Goal: Book appointment/travel/reservation

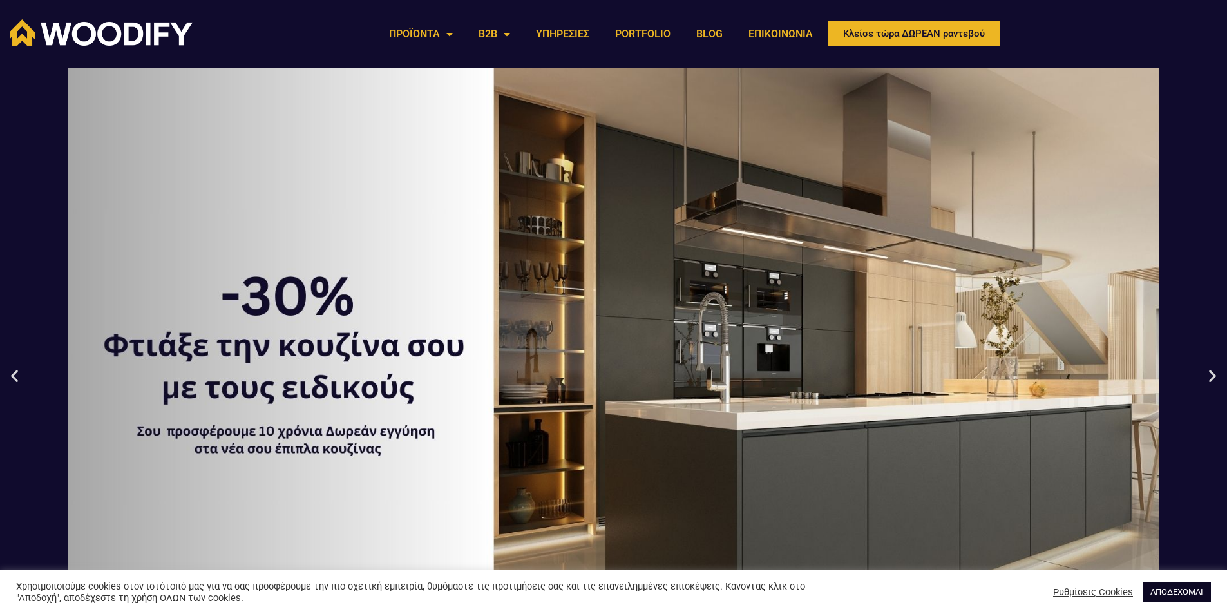
click at [1189, 588] on link "ΑΠΟΔΕΧΟΜΑΙ" at bounding box center [1177, 592] width 68 height 20
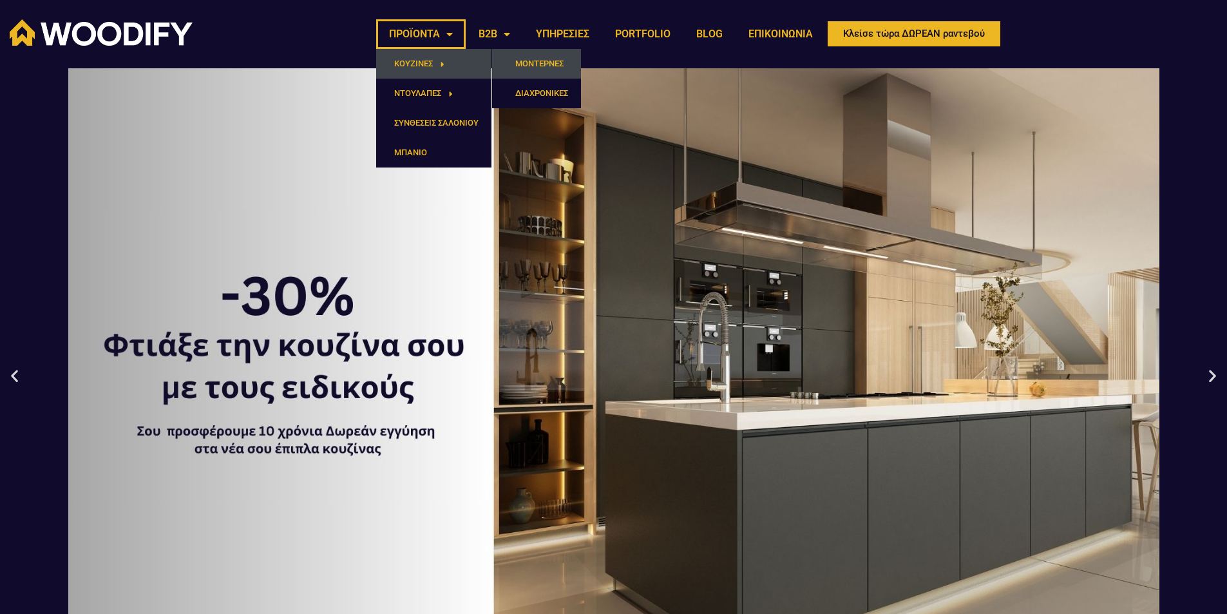
click at [526, 65] on link "ΜΟΝΤΕΡΝΕΣ" at bounding box center [536, 64] width 89 height 30
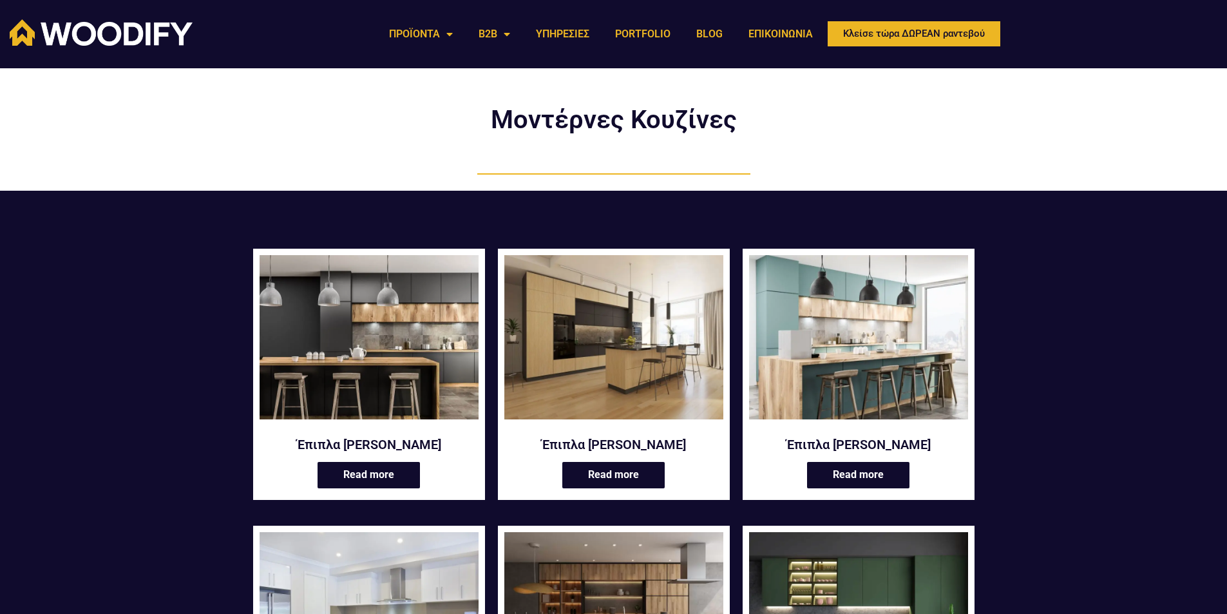
click at [652, 373] on img at bounding box center [613, 337] width 219 height 164
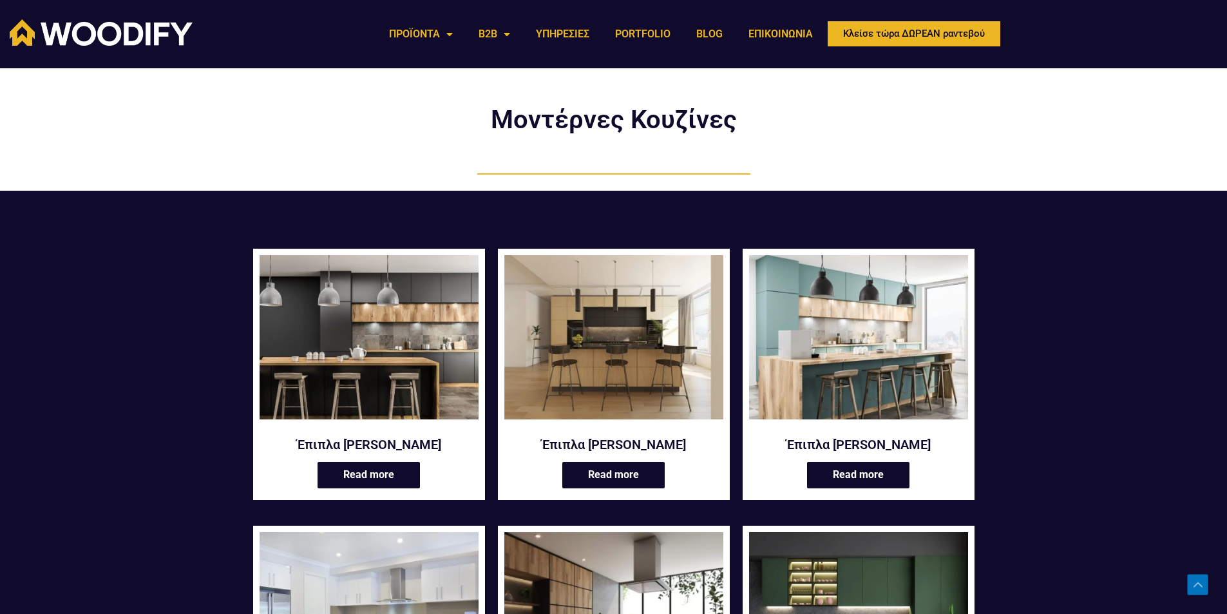
scroll to position [258, 0]
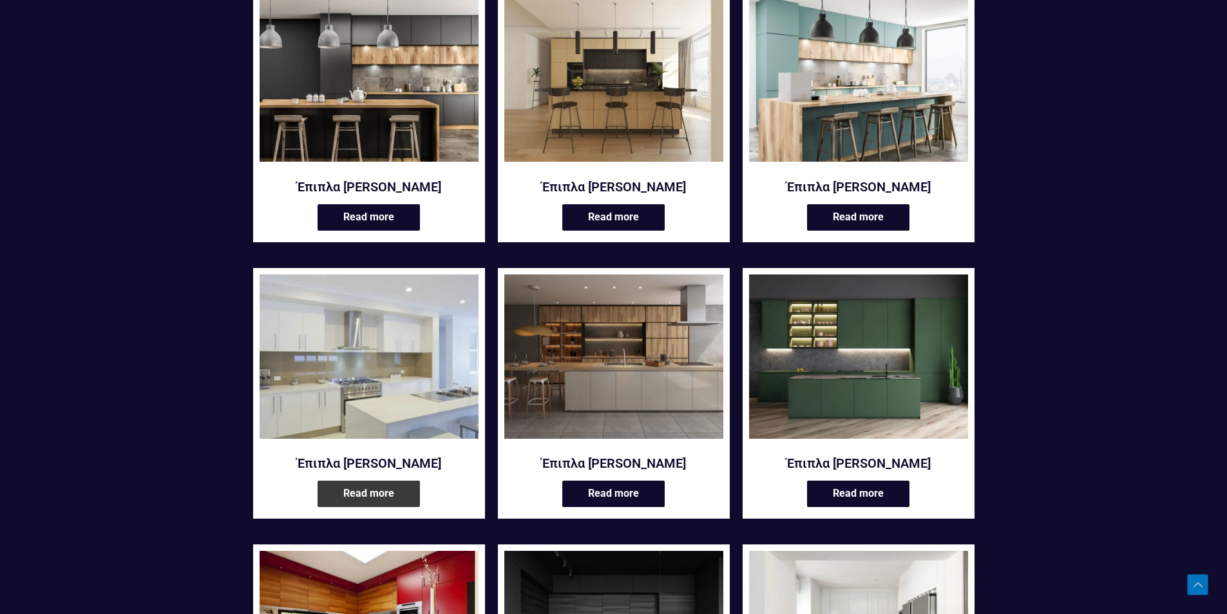
click at [402, 496] on link "Read more" at bounding box center [369, 494] width 102 height 26
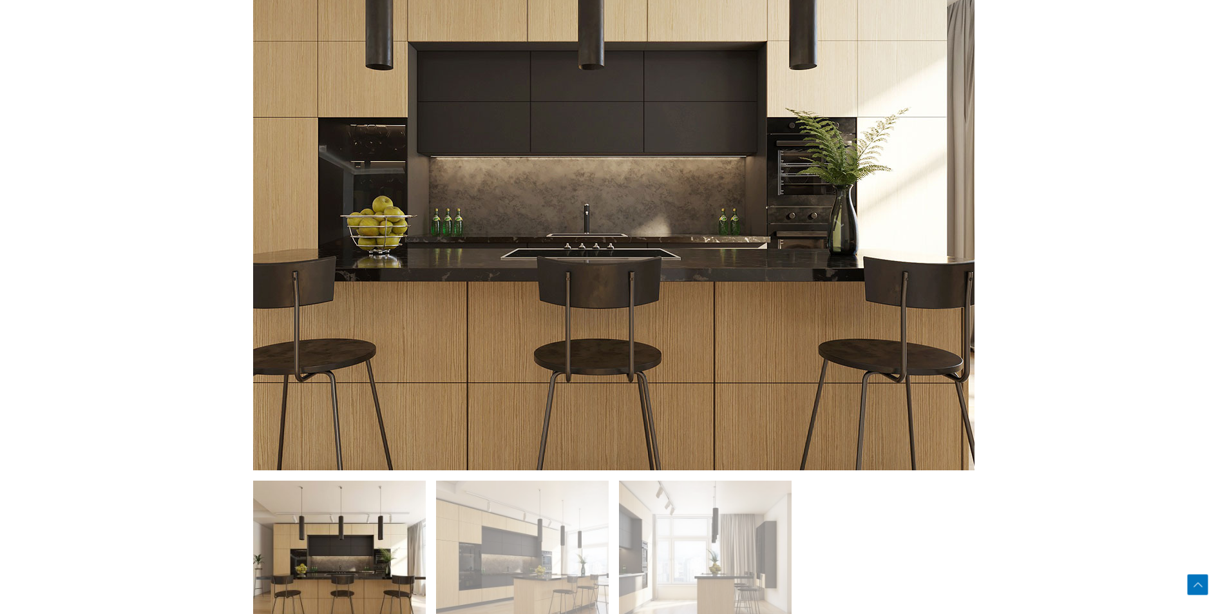
scroll to position [1031, 0]
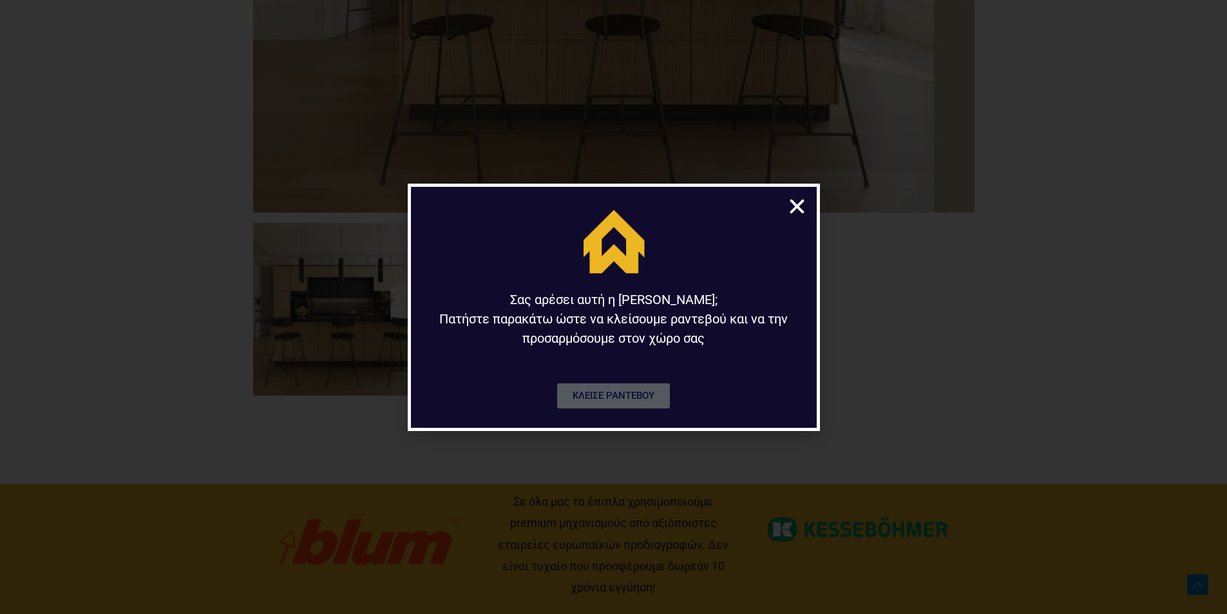
click at [603, 397] on span "ΚΛΕΙΣΕ ΡΑΝΤΕΒΟΥ" at bounding box center [614, 396] width 82 height 10
click at [795, 208] on icon "Close" at bounding box center [797, 207] width 20 height 20
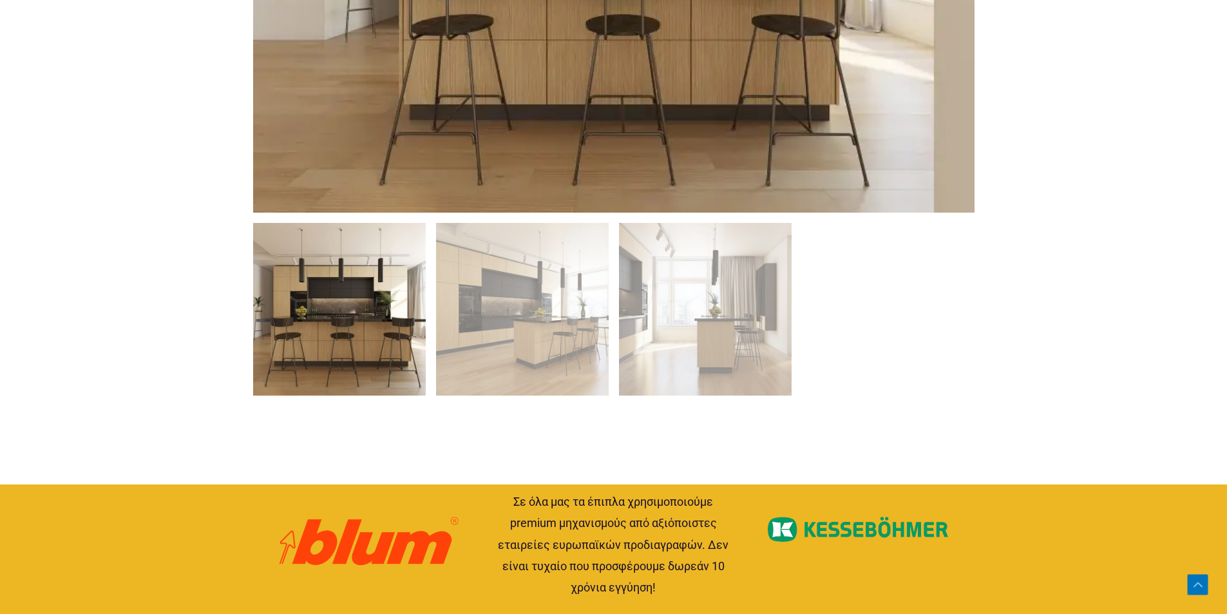
scroll to position [773, 0]
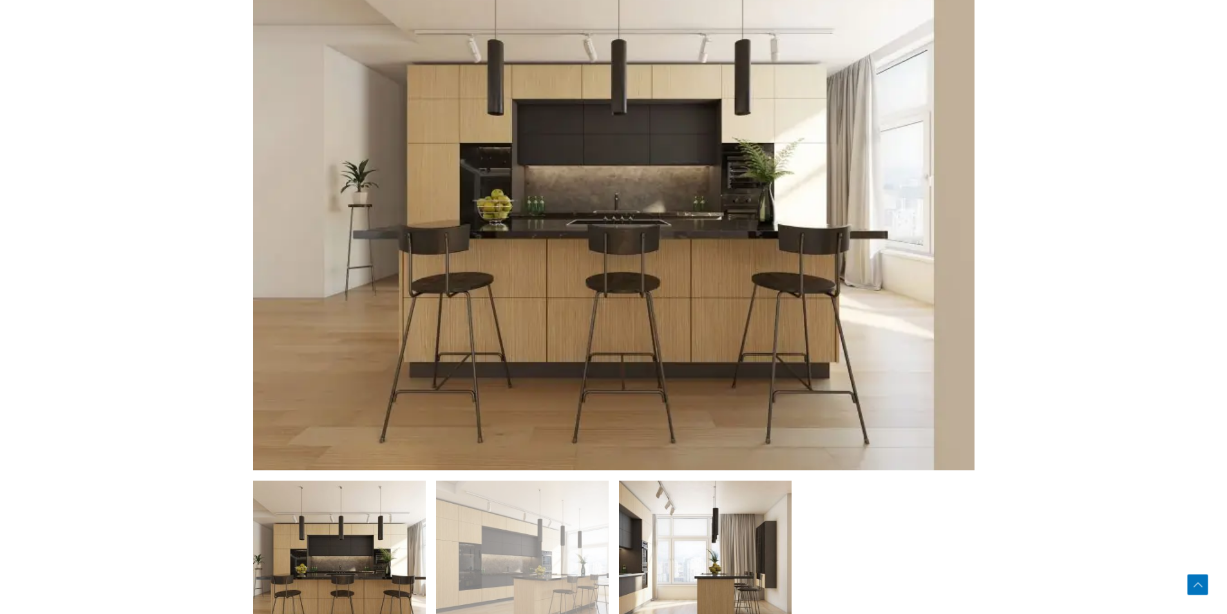
click at [700, 568] on img at bounding box center [705, 567] width 173 height 173
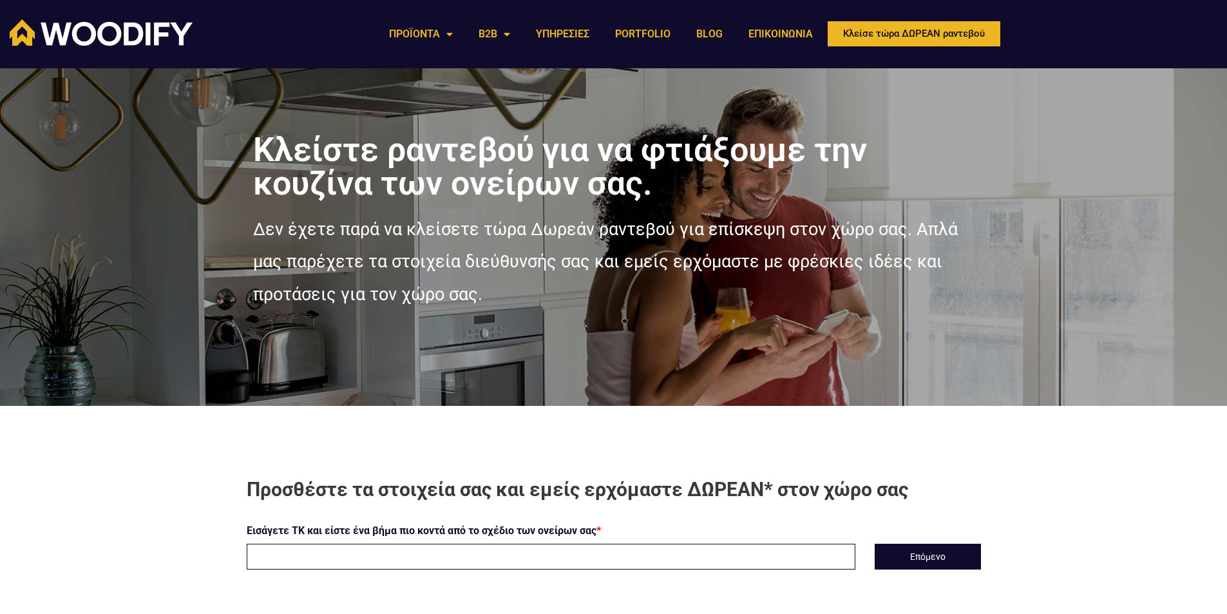
scroll to position [193, 0]
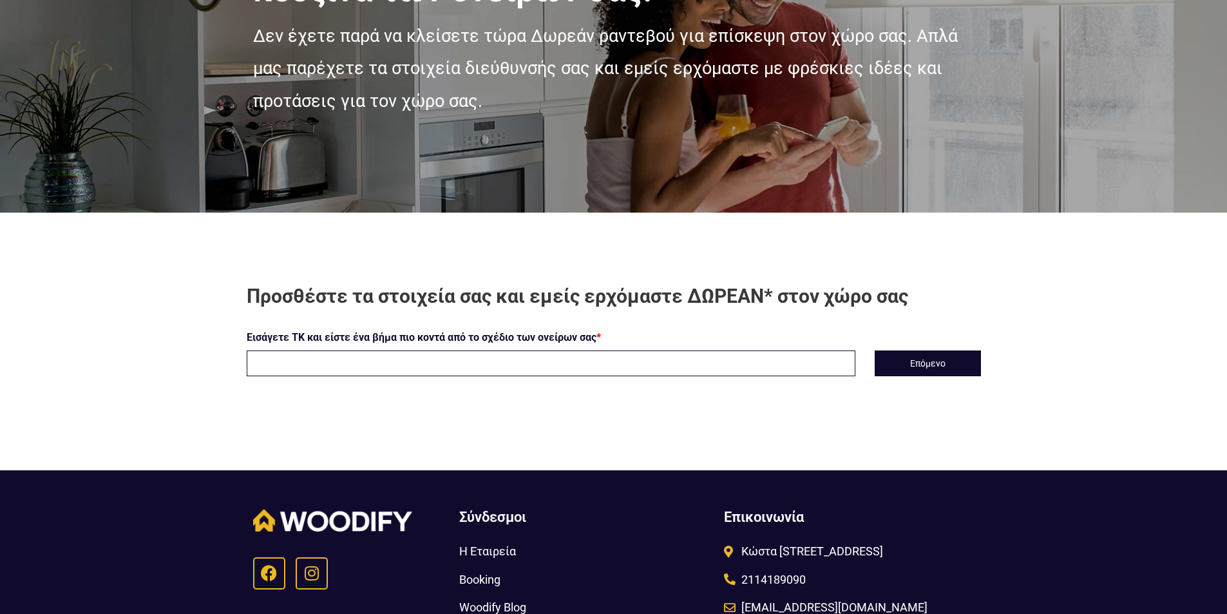
click at [320, 368] on input "text" at bounding box center [551, 363] width 609 height 26
type input "14451"
click at [890, 354] on button "Επόμενο" at bounding box center [928, 363] width 106 height 26
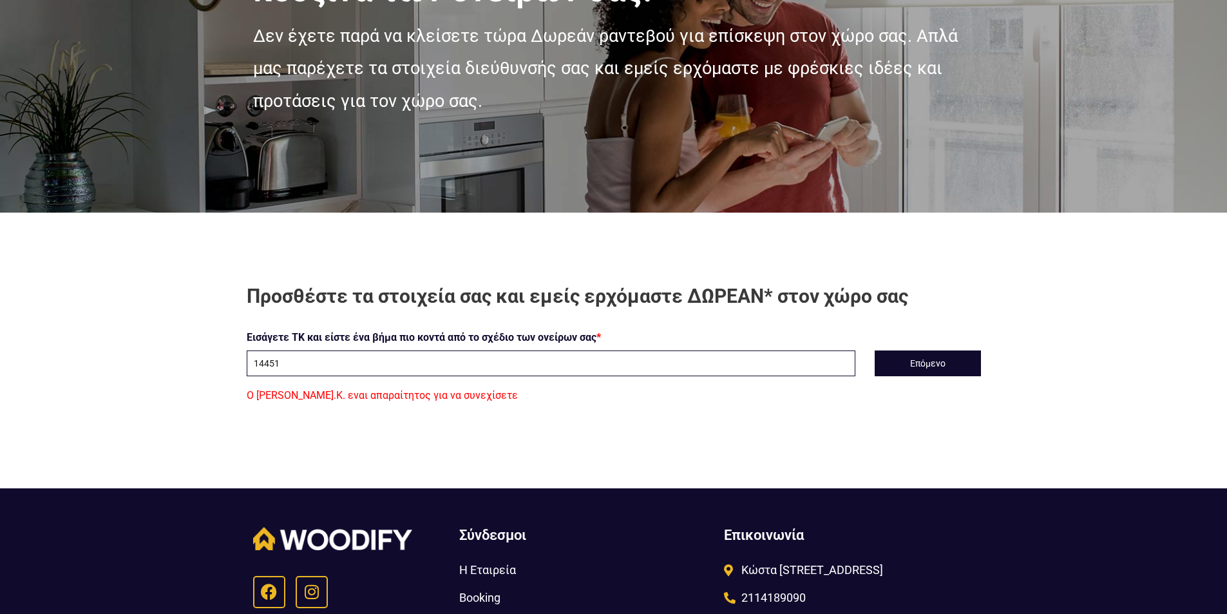
click at [364, 361] on input "14451" at bounding box center [551, 363] width 609 height 26
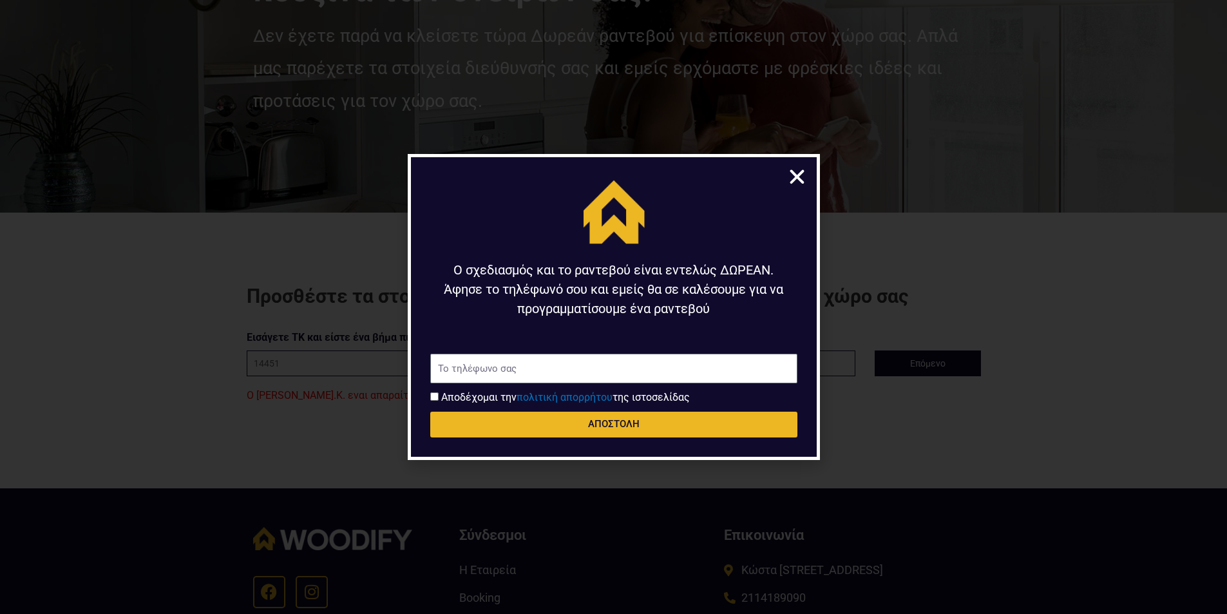
click at [795, 175] on icon "Close" at bounding box center [797, 177] width 20 height 20
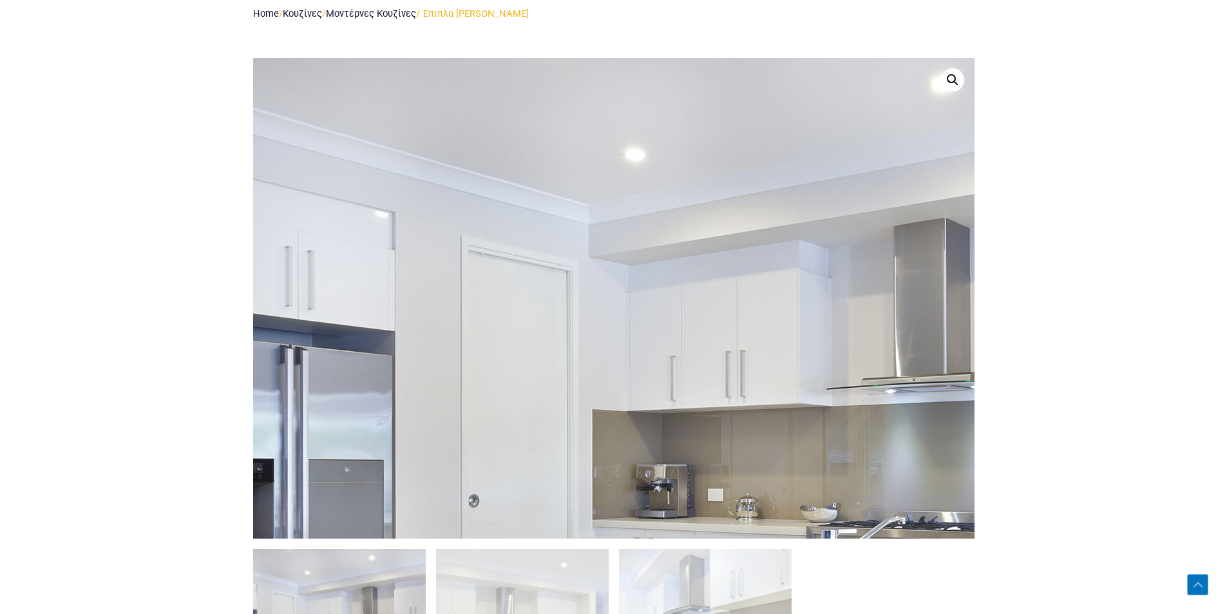
scroll to position [902, 0]
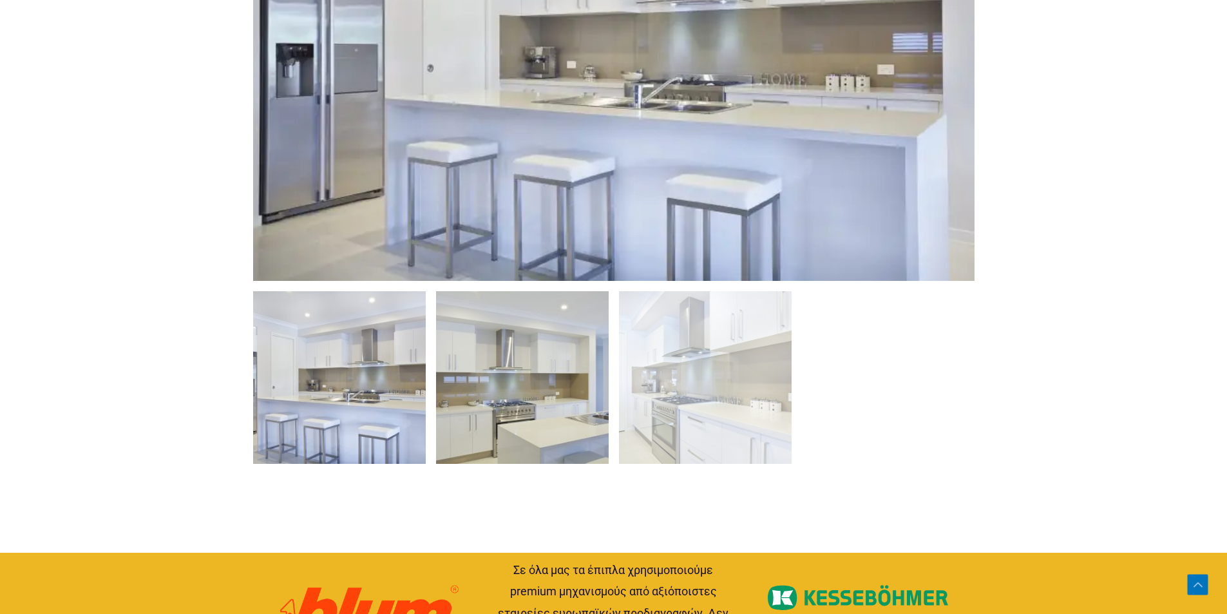
click at [534, 421] on img at bounding box center [522, 377] width 173 height 173
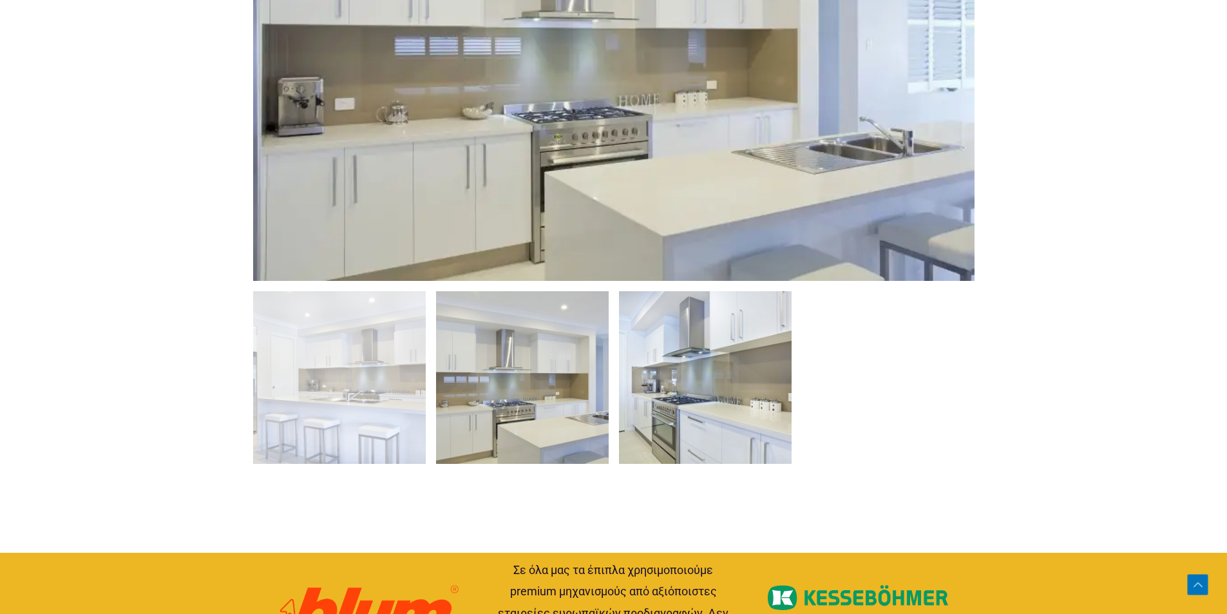
click at [701, 407] on img at bounding box center [705, 377] width 173 height 173
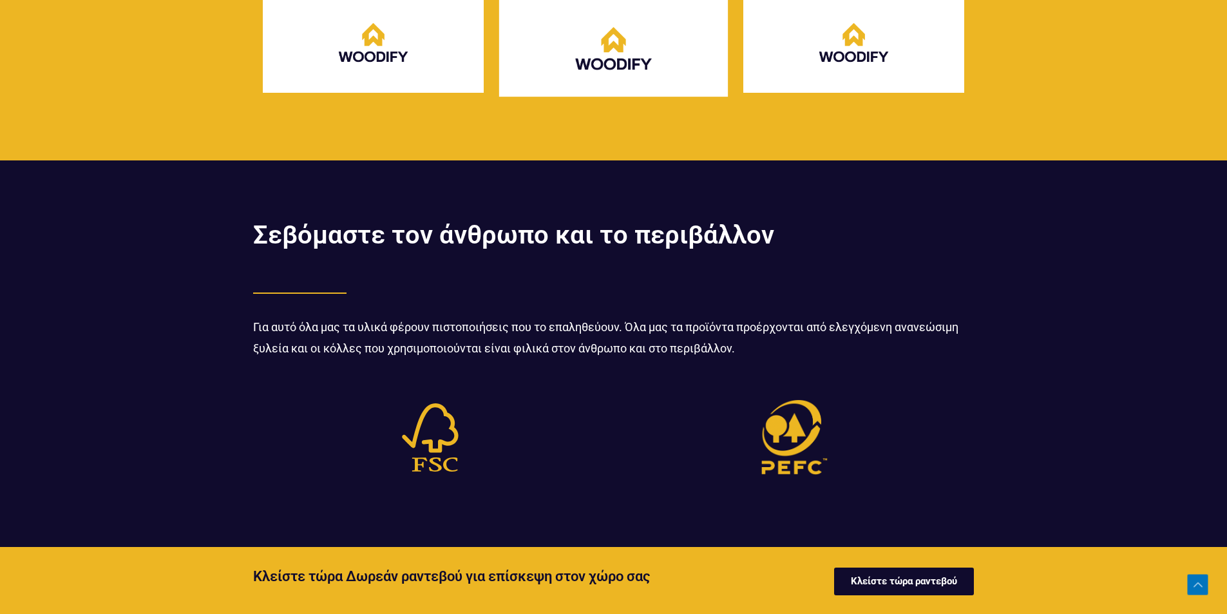
scroll to position [3157, 0]
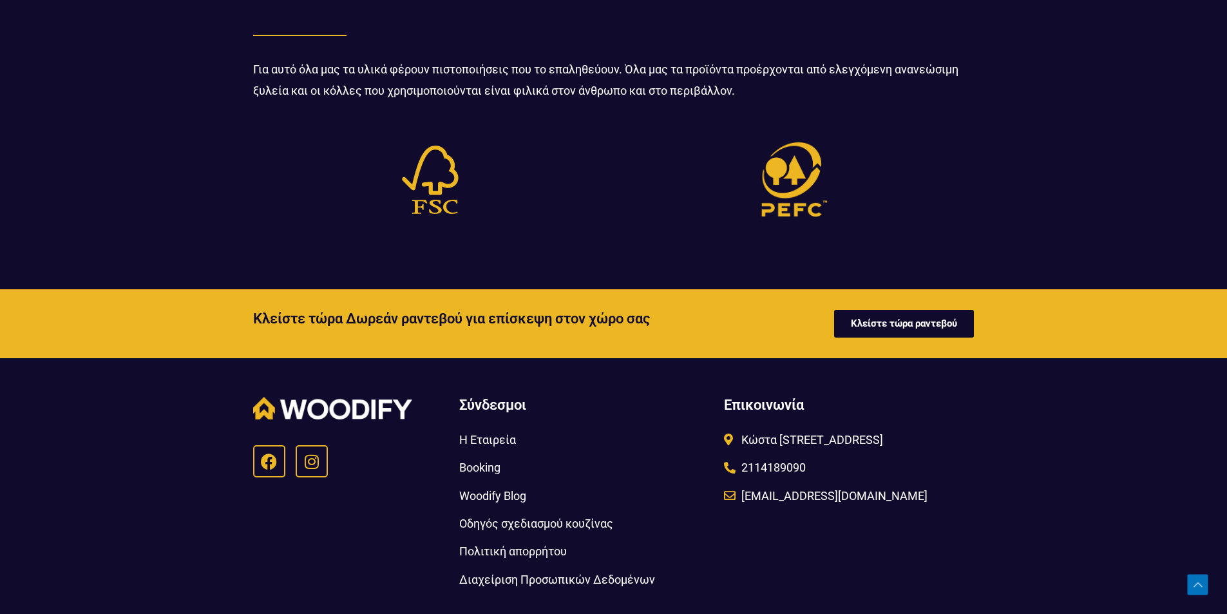
click at [489, 434] on span "Η Εταιρεία" at bounding box center [487, 439] width 57 height 21
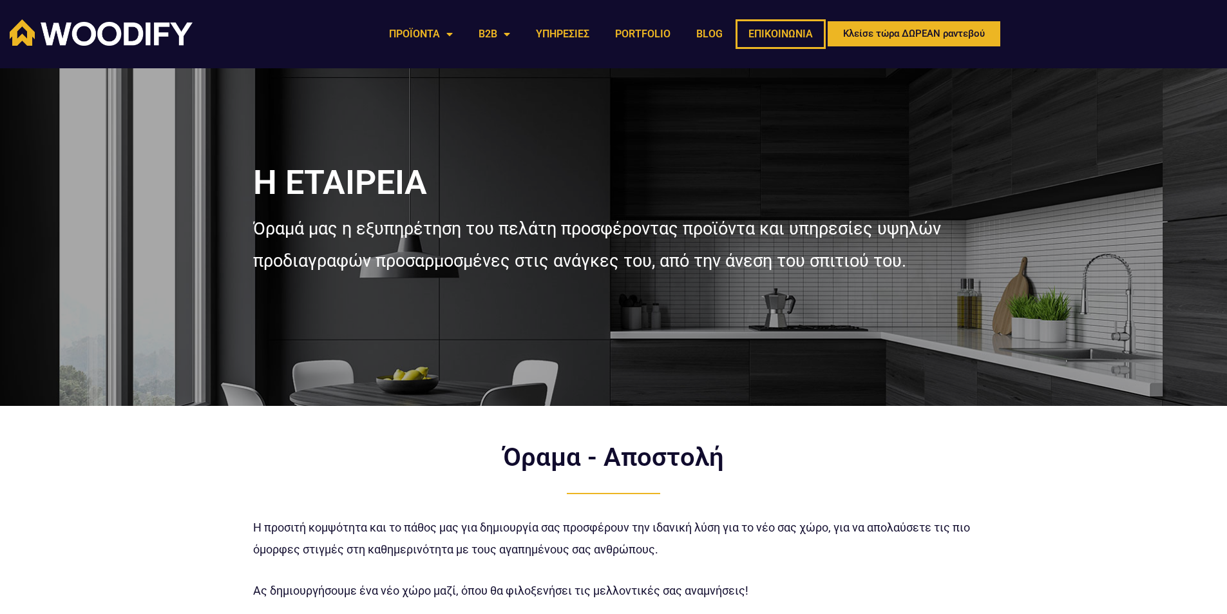
click at [788, 43] on link "ΕΠΙΚΟΙΝΩΝΙΑ" at bounding box center [781, 34] width 90 height 30
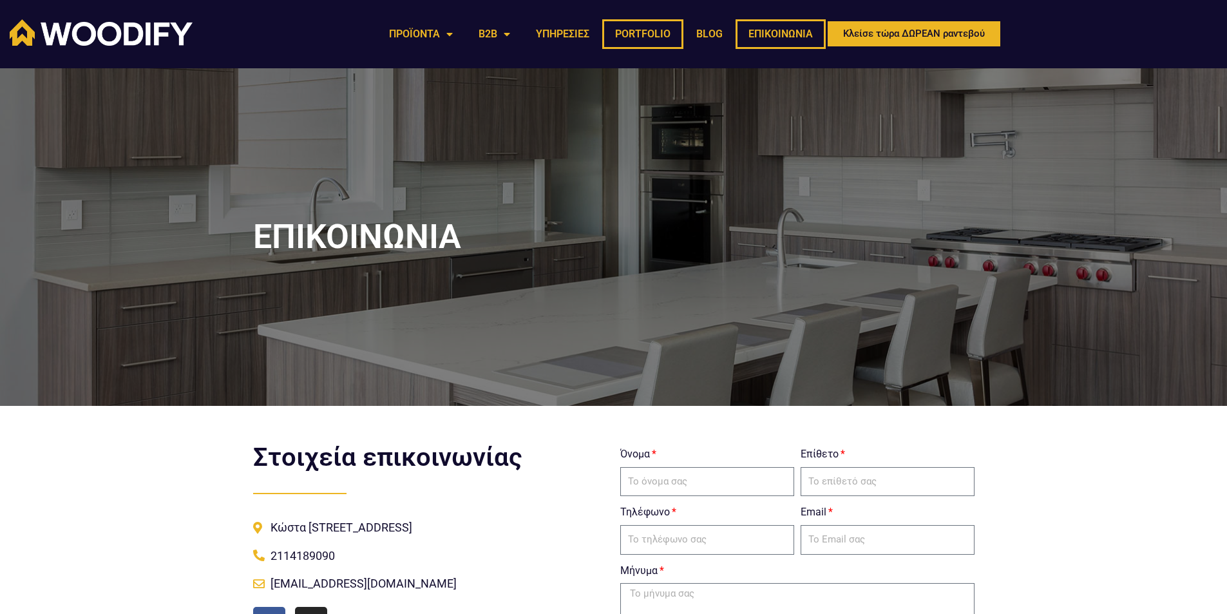
click at [642, 39] on link "PORTFOLIO" at bounding box center [642, 34] width 81 height 30
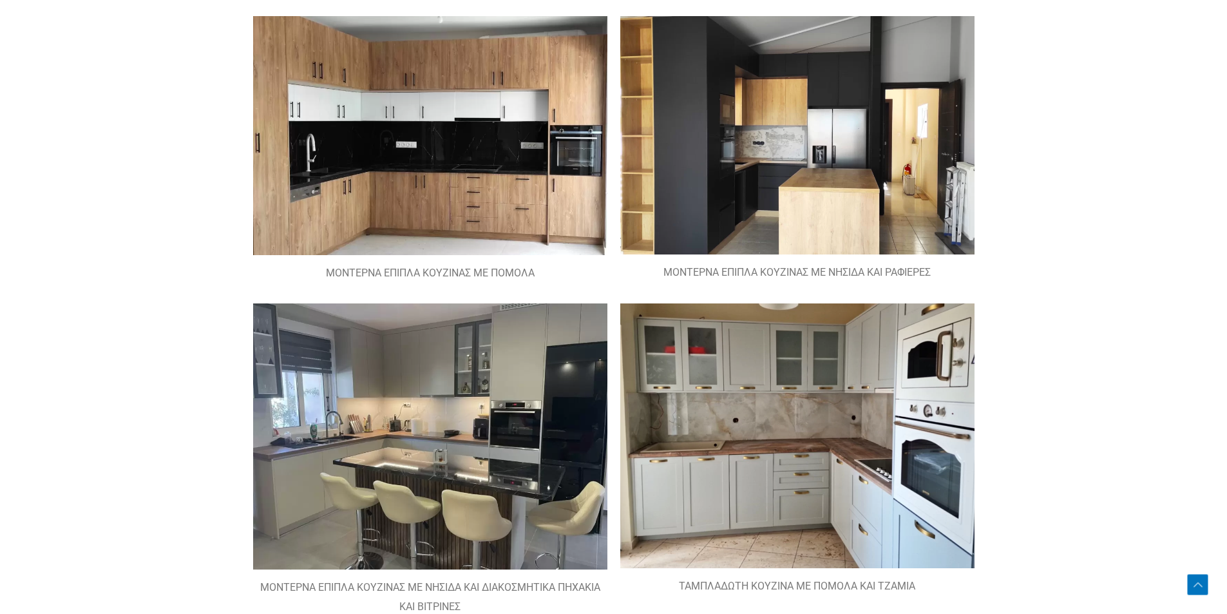
scroll to position [557, 0]
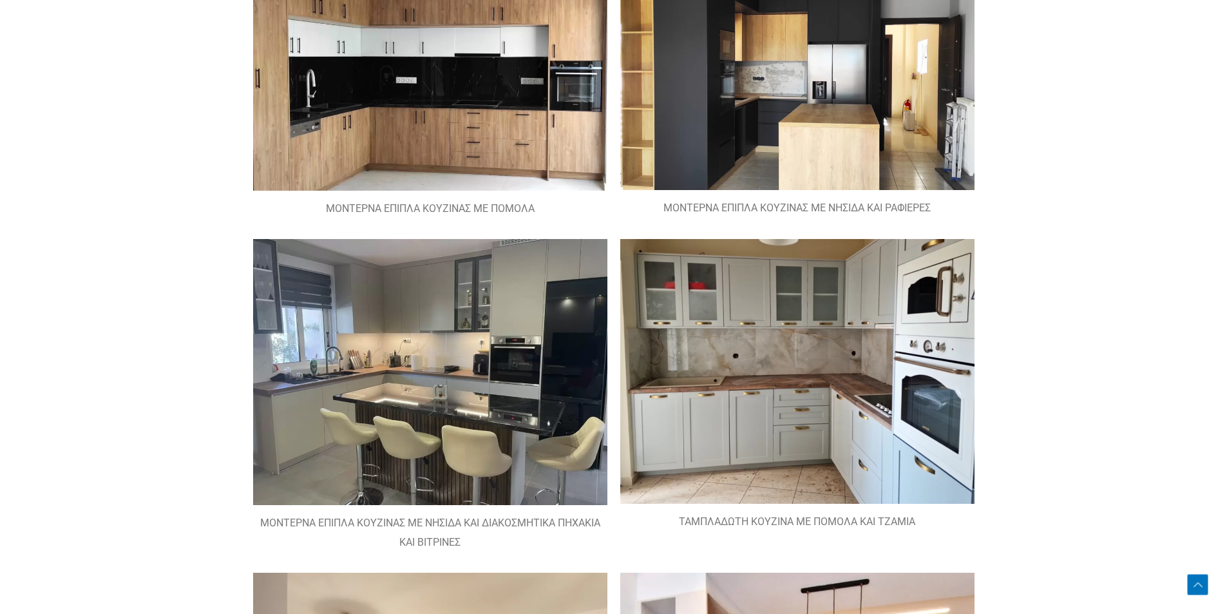
click at [474, 370] on img at bounding box center [430, 372] width 354 height 266
click at [456, 520] on figcaption "ΜΟΝΤΕΡΝΑ ΕΠΙΠΛΑ ΚΟΥΖΙΝΑΣ ΜΕ ΝΗΣΙΔΑ ΚΑΙ ΔΙΑΚΟΣΜΗΤΙΚΑ ΠΗΧΑΚΙΑ ΚΑΙ ΒΙΤΡΙΝΕΣ" at bounding box center [430, 533] width 354 height 38
click at [446, 529] on figcaption "ΜΟΝΤΕΡΝΑ ΕΠΙΠΛΑ ΚΟΥΖΙΝΑΣ ΜΕ ΝΗΣΙΔΑ ΚΑΙ ΔΙΑΚΟΣΜΗΤΙΚΑ ΠΗΧΑΚΙΑ ΚΑΙ ΒΙΤΡΙΝΕΣ" at bounding box center [430, 533] width 354 height 38
drag, startPoint x: 430, startPoint y: 516, endPoint x: 428, endPoint y: 503, distance: 13.0
click at [430, 515] on figcaption "ΜΟΝΤΕΡΝΑ ΕΠΙΠΛΑ ΚΟΥΖΙΝΑΣ ΜΕ ΝΗΣΙΔΑ ΚΑΙ ΔΙΑΚΟΣΜΗΤΙΚΑ ΠΗΧΑΚΙΑ ΚΑΙ ΒΙΤΡΙΝΕΣ" at bounding box center [430, 533] width 354 height 38
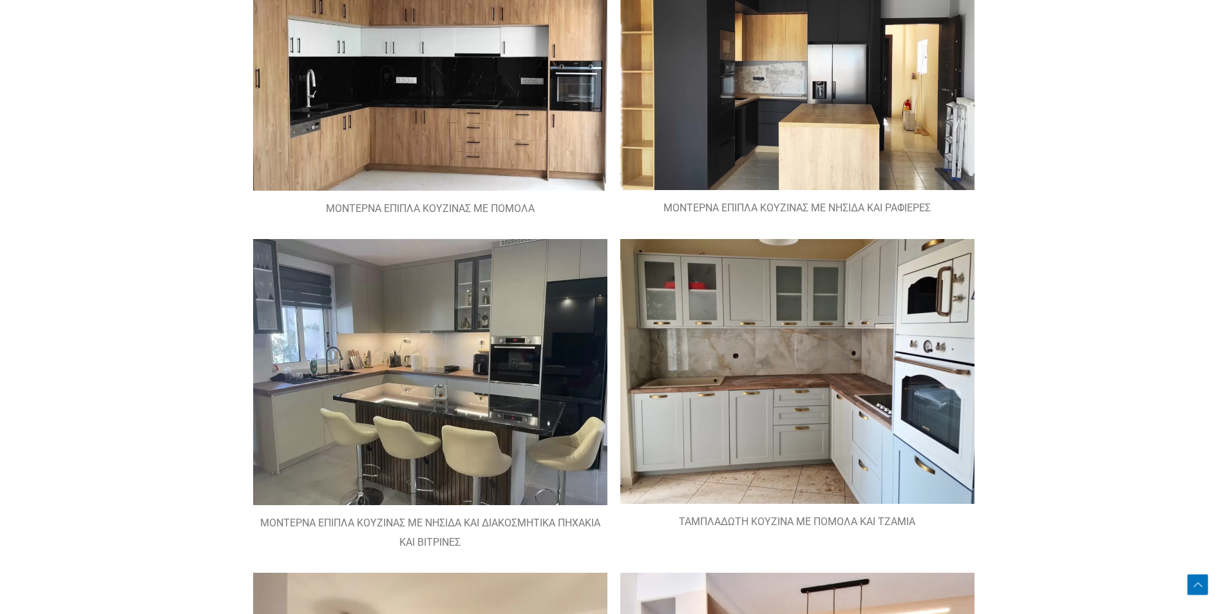
click at [436, 481] on img at bounding box center [430, 372] width 354 height 266
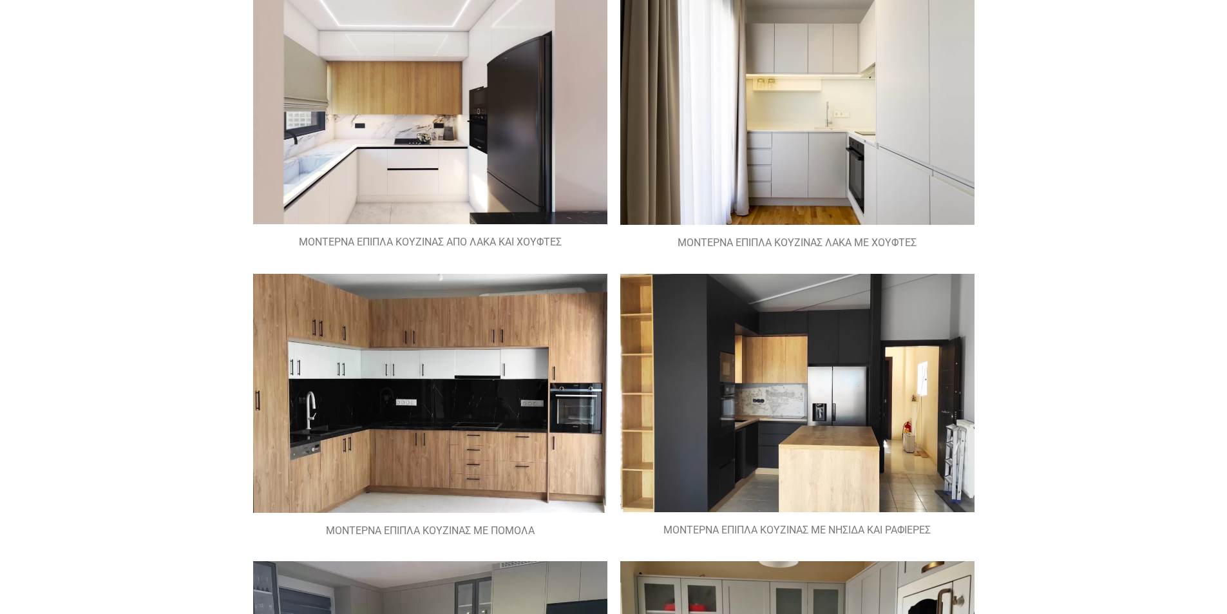
scroll to position [0, 0]
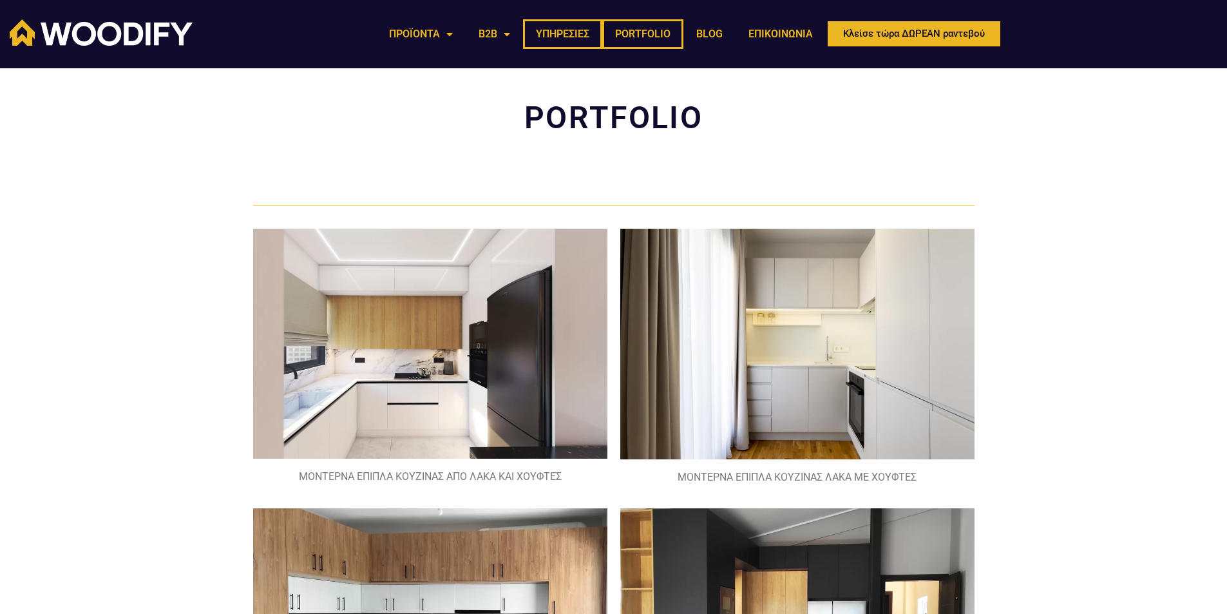
click at [573, 35] on link "ΥΠΗΡΕΣΙΕΣ" at bounding box center [562, 34] width 79 height 30
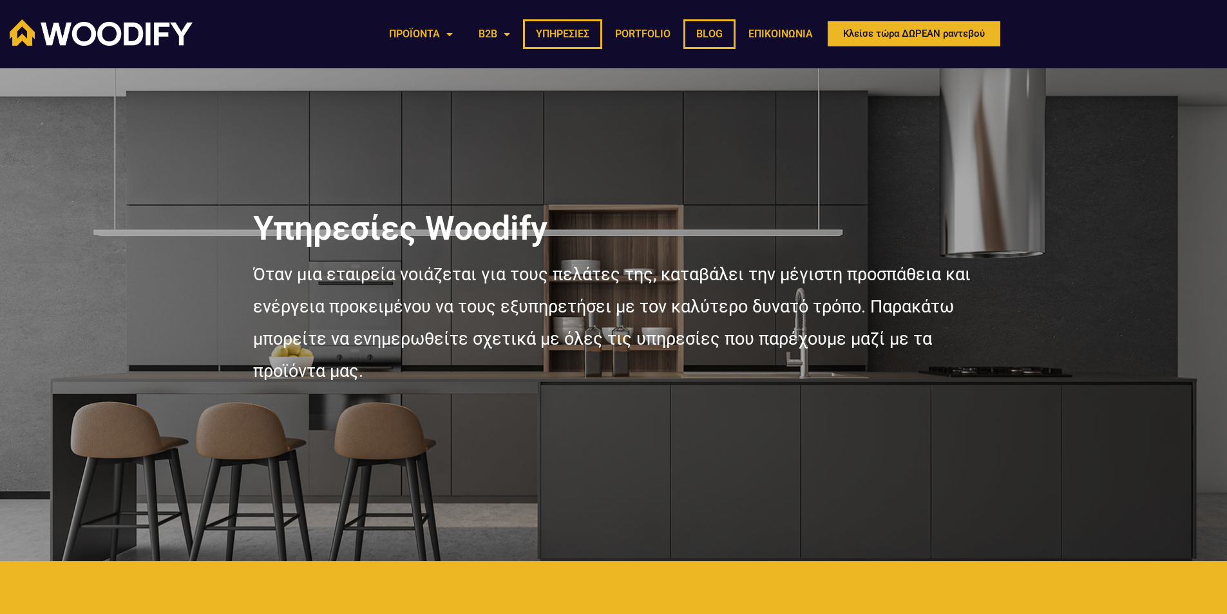
click at [712, 38] on link "BLOG" at bounding box center [710, 34] width 52 height 30
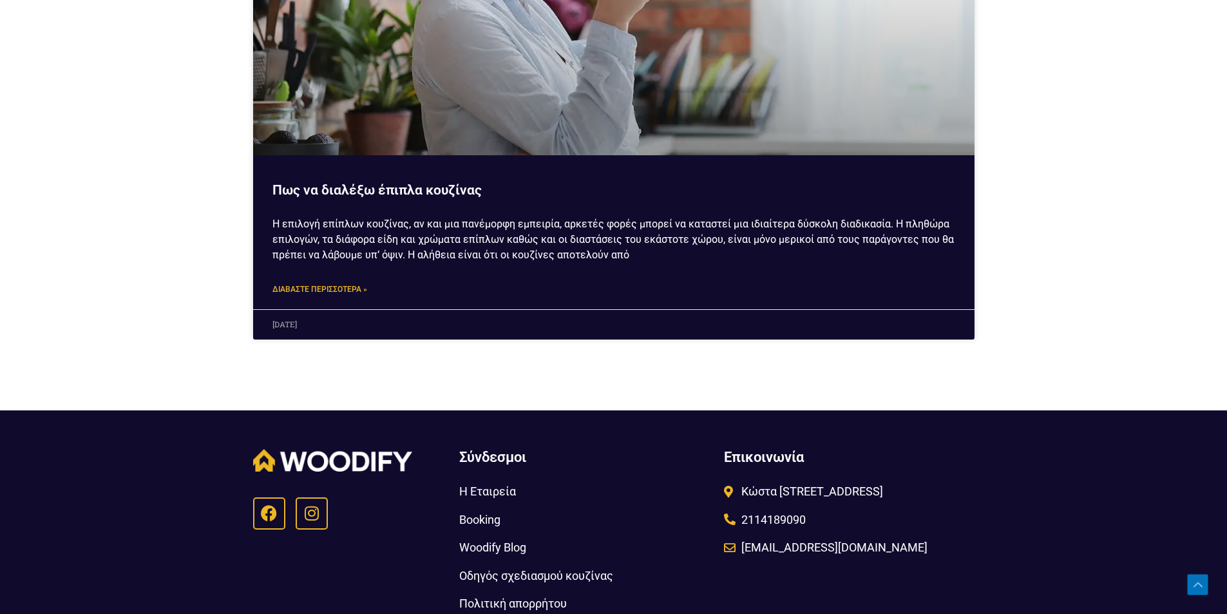
scroll to position [5193, 0]
